Goal: Task Accomplishment & Management: Manage account settings

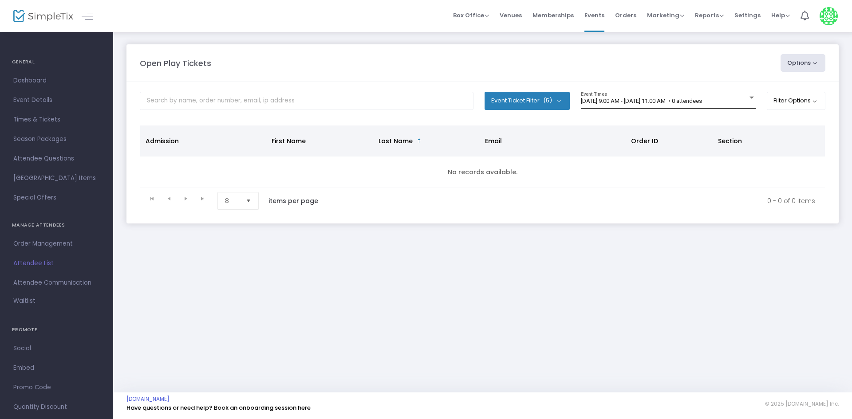
click at [702, 98] on span "[DATE] 9:00 AM - [DATE] 11:00 AM • 0 attendees" at bounding box center [641, 101] width 121 height 7
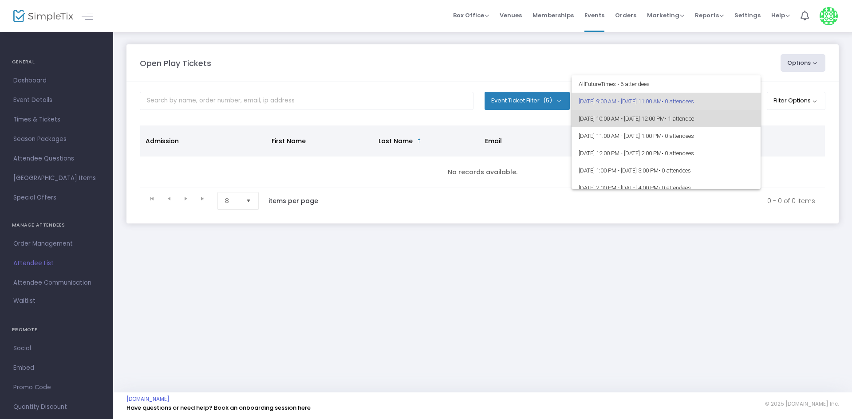
click at [690, 117] on span "[DATE] 10:00 AM - [DATE] 12:00 PM • 1 attendee" at bounding box center [666, 118] width 175 height 17
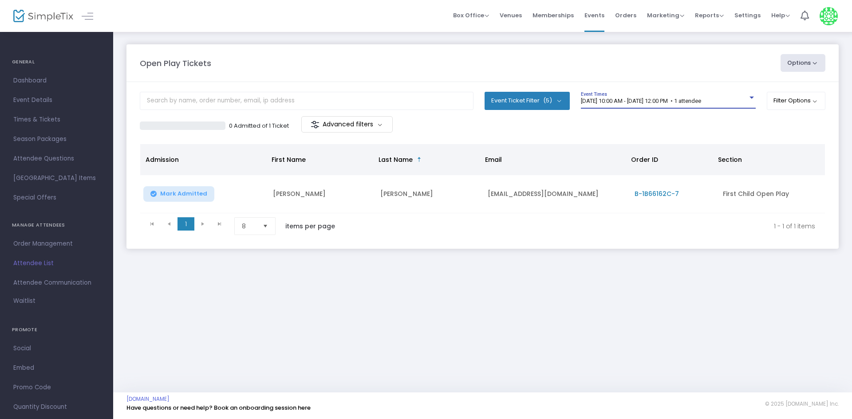
click at [632, 103] on span "[DATE] 10:00 AM - [DATE] 12:00 PM • 1 attendee" at bounding box center [641, 101] width 120 height 7
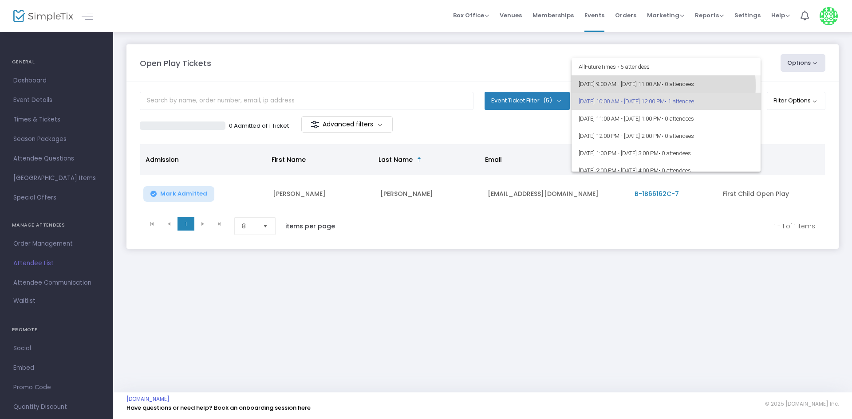
click at [636, 86] on span "[DATE] 9:00 AM - [DATE] 11:00 AM • 0 attendees" at bounding box center [666, 83] width 175 height 17
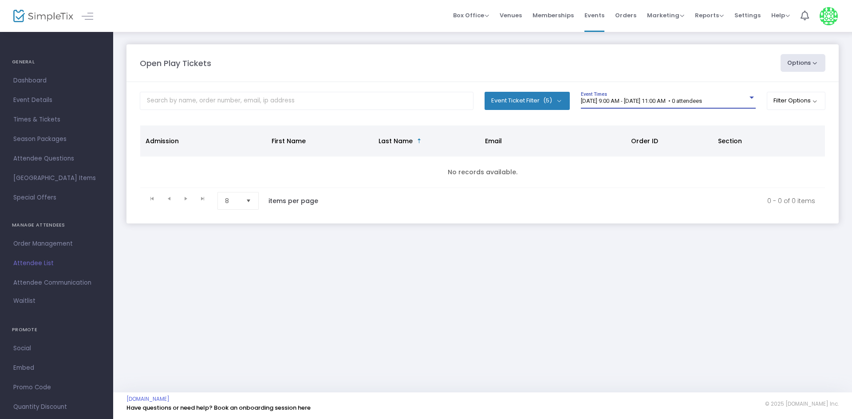
click at [676, 99] on span "[DATE] 9:00 AM - [DATE] 11:00 AM • 0 attendees" at bounding box center [641, 101] width 121 height 7
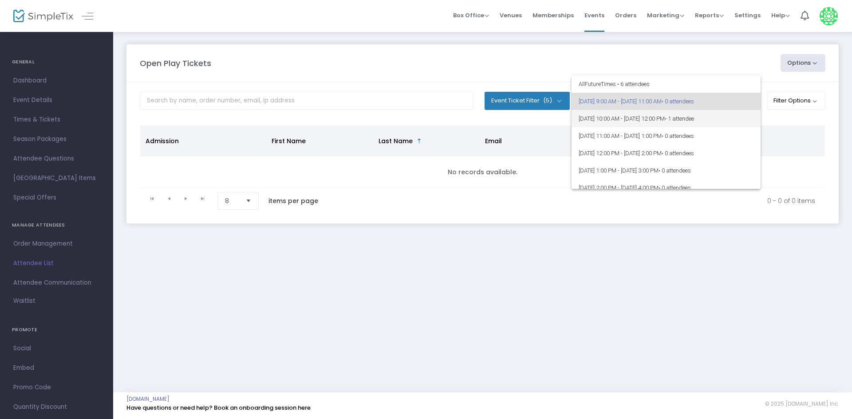
click at [654, 114] on span "[DATE] 10:00 AM - [DATE] 12:00 PM • 1 attendee" at bounding box center [666, 118] width 175 height 17
